Goal: Task Accomplishment & Management: Use online tool/utility

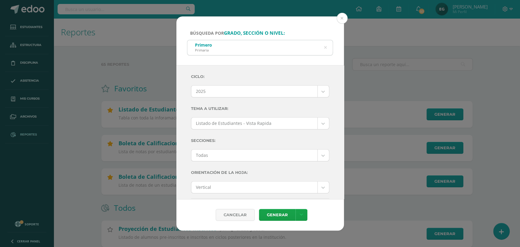
scroll to position [34, 0]
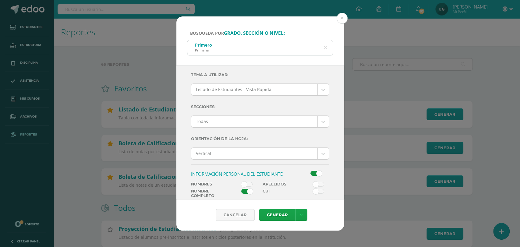
click at [327, 47] on icon at bounding box center [325, 48] width 3 height 16
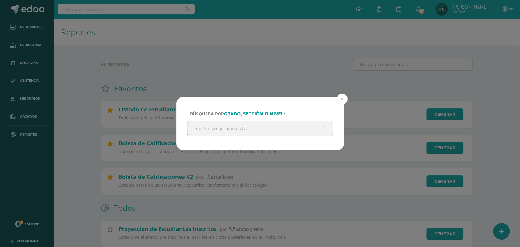
click at [248, 130] on input "text" at bounding box center [260, 128] width 146 height 15
type input "e"
type input "I"
click at [341, 99] on button at bounding box center [342, 99] width 11 height 11
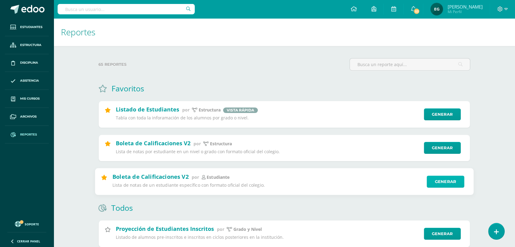
click at [432, 184] on link "Generar" at bounding box center [445, 182] width 37 height 12
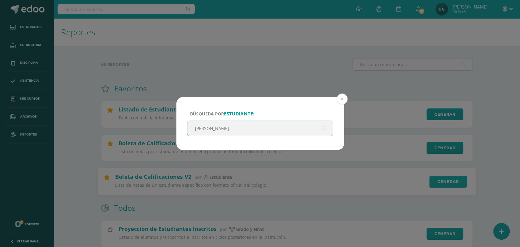
type input "[PERSON_NAME]"
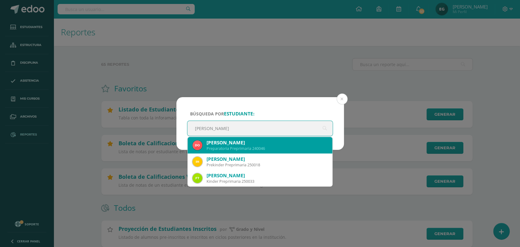
click at [297, 152] on div "[PERSON_NAME] Preparatoria Preprimaria 240046" at bounding box center [260, 145] width 135 height 16
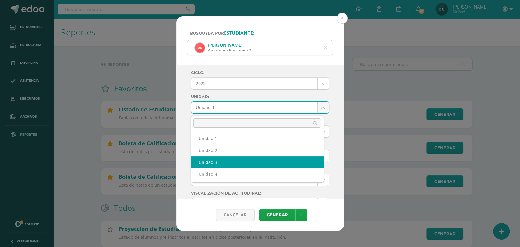
select select "Unidad 3"
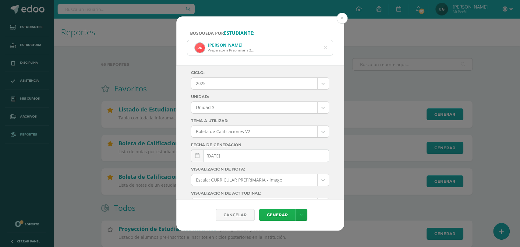
click at [269, 216] on link "Generar" at bounding box center [277, 215] width 37 height 12
